Goal: Task Accomplishment & Management: Use online tool/utility

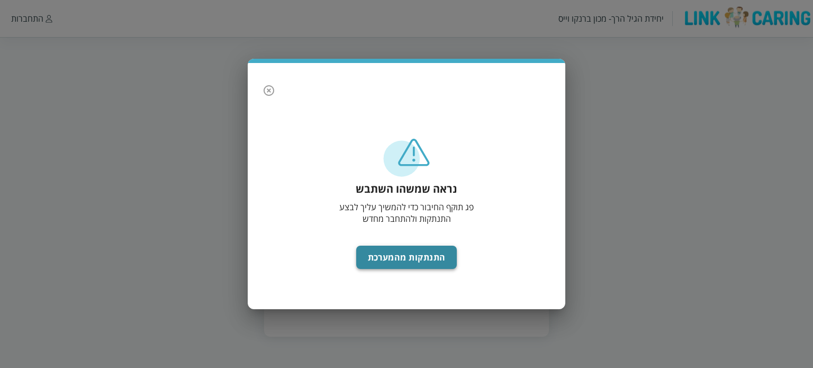
click at [447, 261] on button "התנתקות מהמערכת" at bounding box center [406, 257] width 101 height 23
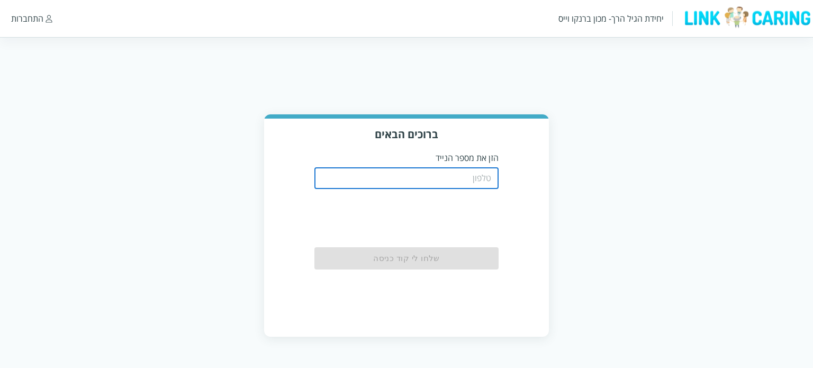
click at [445, 184] on input "tel" at bounding box center [407, 178] width 185 height 21
type input "0542273713"
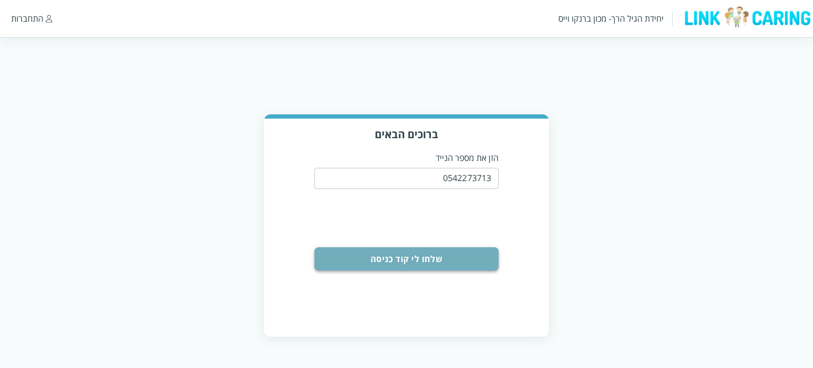
click at [466, 257] on button "שלחו לי קוד כניסה" at bounding box center [407, 258] width 185 height 23
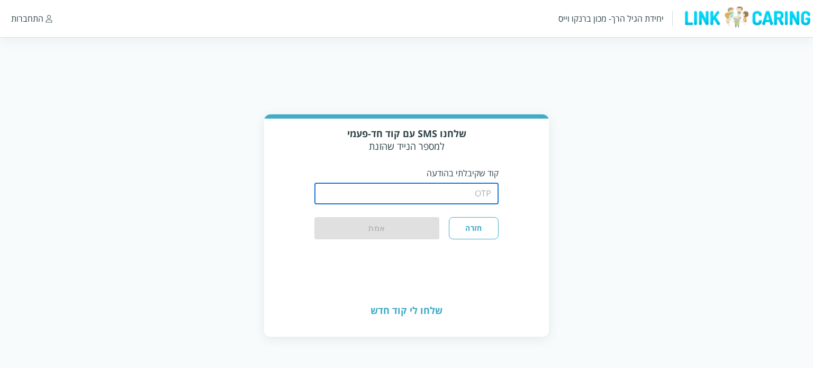
click at [443, 199] on input "string" at bounding box center [407, 193] width 185 height 21
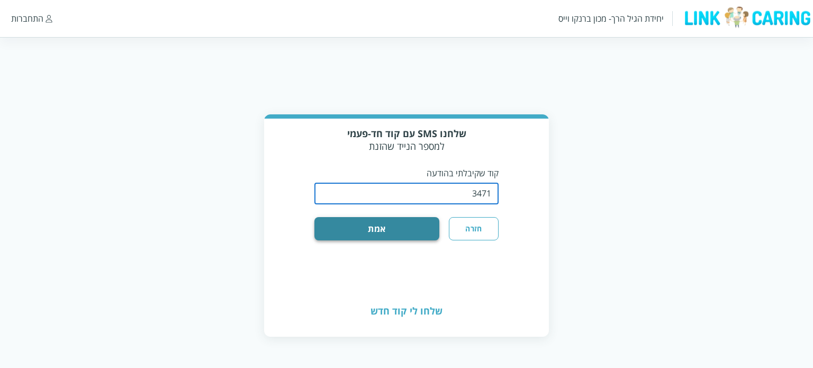
type input "3471"
click at [417, 232] on button "אמת" at bounding box center [378, 228] width 126 height 23
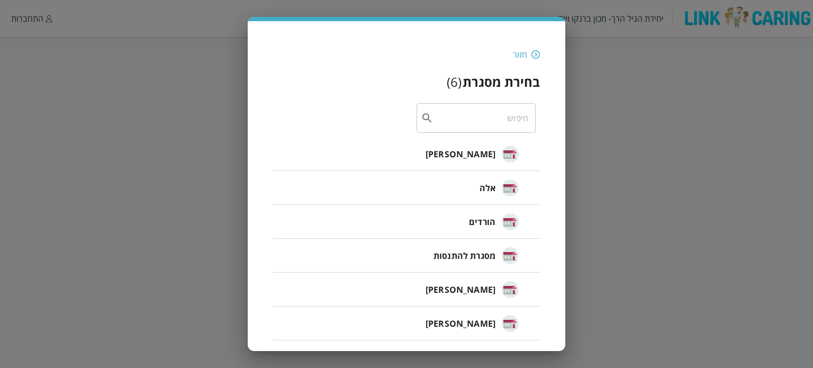
click at [465, 151] on span "[PERSON_NAME]" at bounding box center [461, 154] width 70 height 13
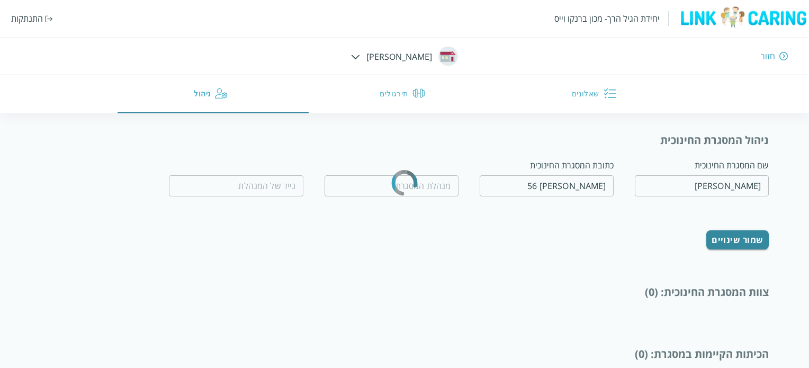
type input "[PERSON_NAME]"
type input "0502464126"
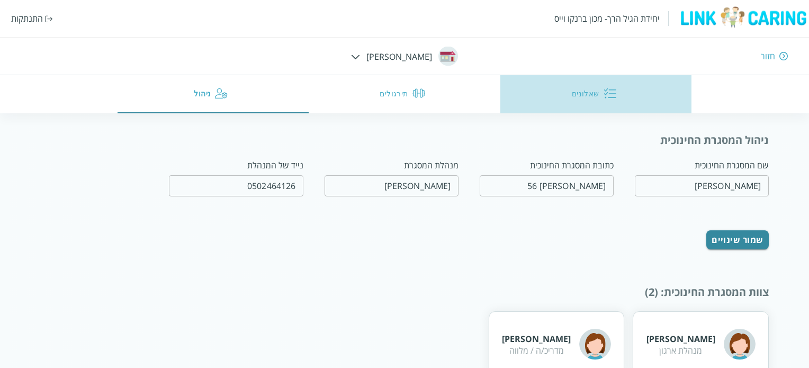
click at [589, 95] on button "שאלונים" at bounding box center [596, 94] width 192 height 38
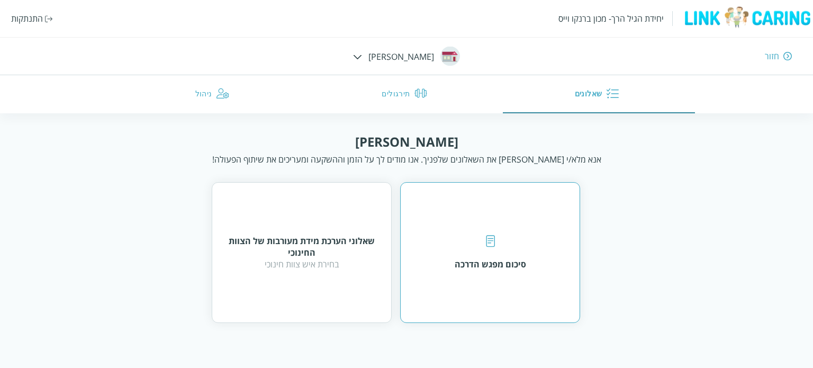
click at [450, 281] on div "סיכום מפגש הדרכה" at bounding box center [490, 252] width 180 height 141
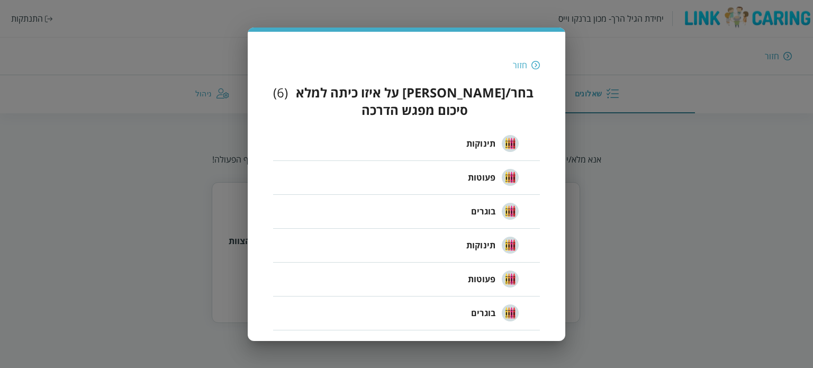
click at [523, 71] on div "חזור" at bounding box center [520, 65] width 14 height 12
